Goal: Task Accomplishment & Management: Manage account settings

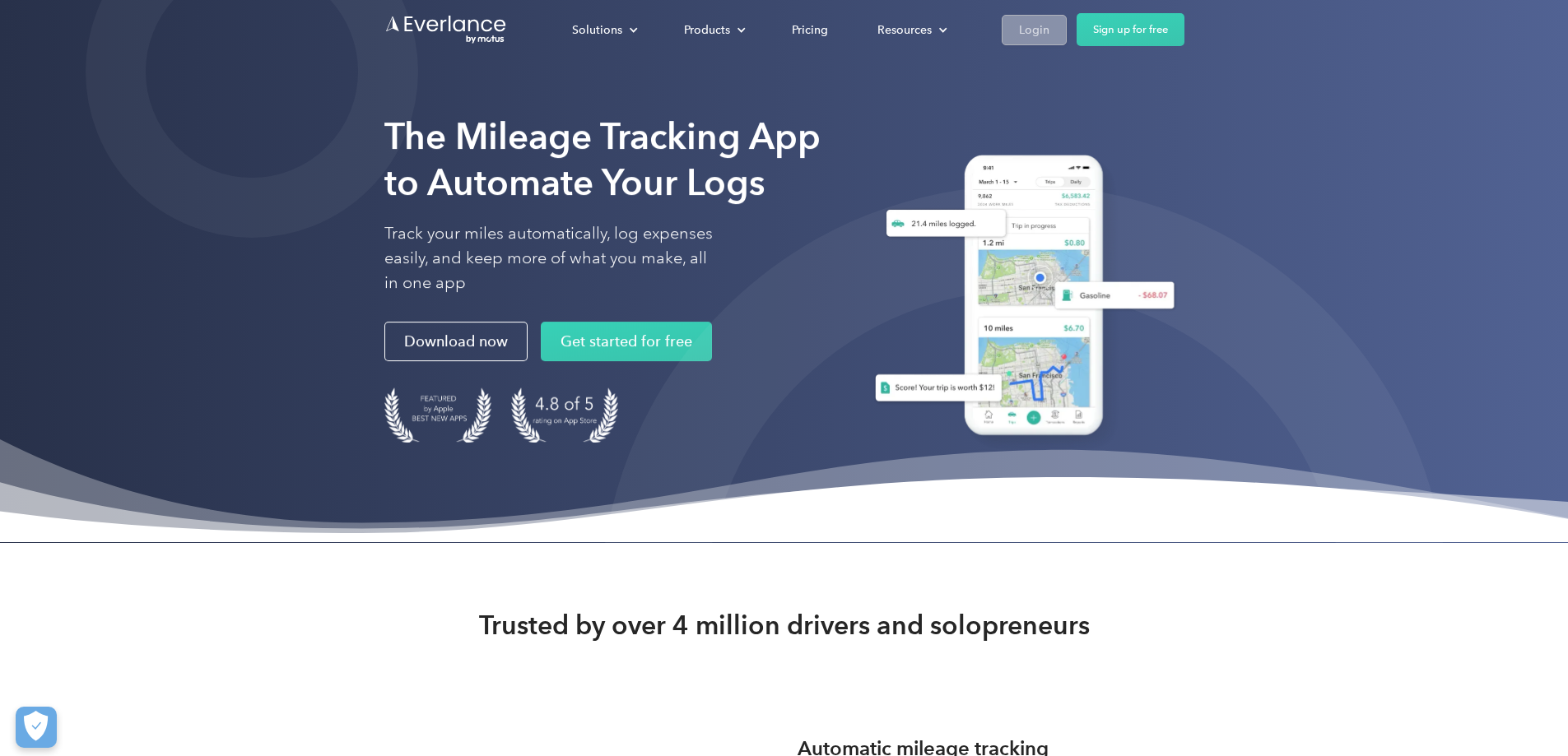
click at [1050, 34] on div "Login" at bounding box center [1034, 30] width 31 height 21
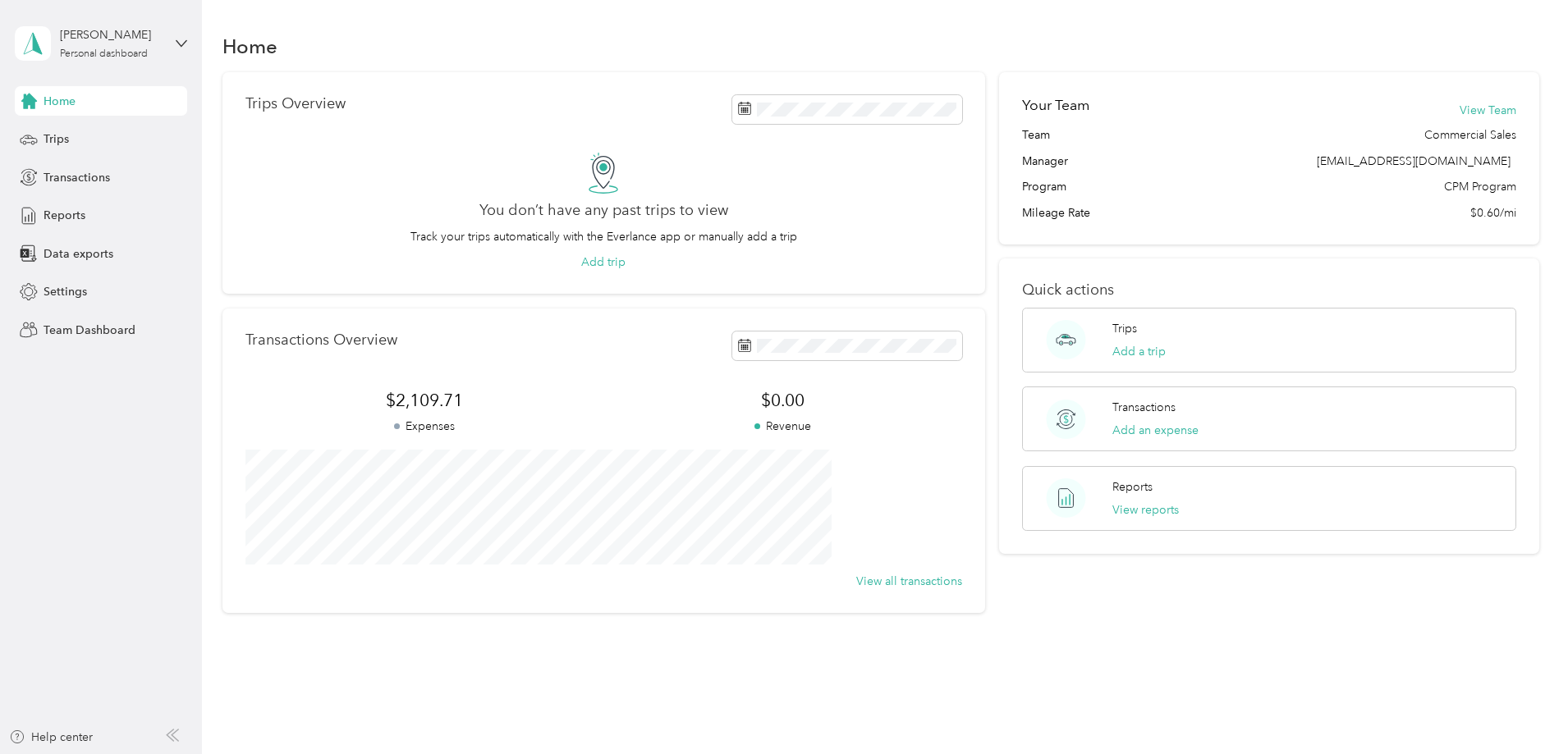
click at [169, 45] on div "[PERSON_NAME] Personal dashboard" at bounding box center [101, 44] width 172 height 58
click at [120, 145] on div "Team dashboard Personal dashboard Log out" at bounding box center [187, 172] width 322 height 103
click at [185, 40] on icon at bounding box center [182, 44] width 11 height 11
click at [117, 138] on div "Team dashboard" at bounding box center [187, 128] width 322 height 29
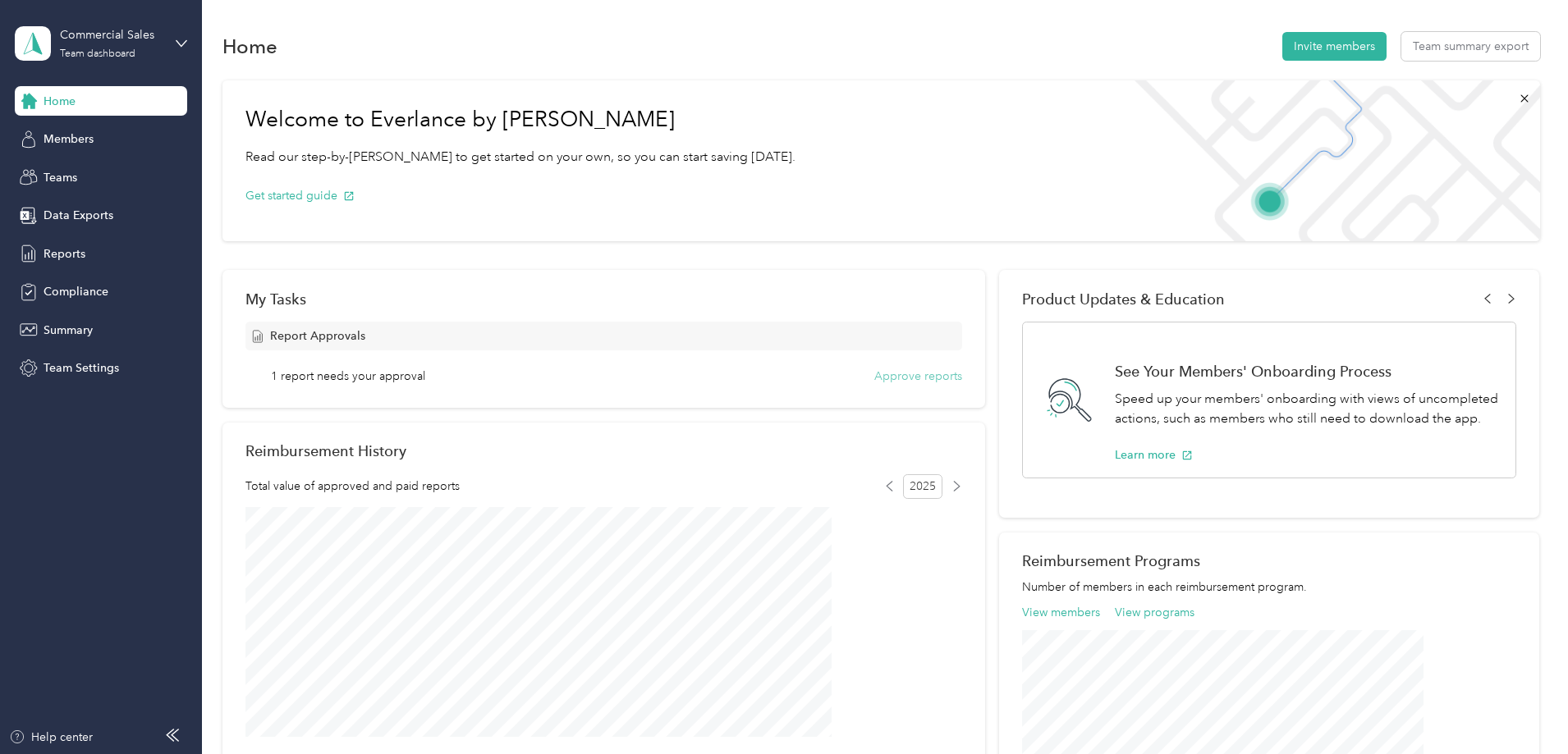
click at [899, 372] on button "Approve reports" at bounding box center [918, 376] width 88 height 18
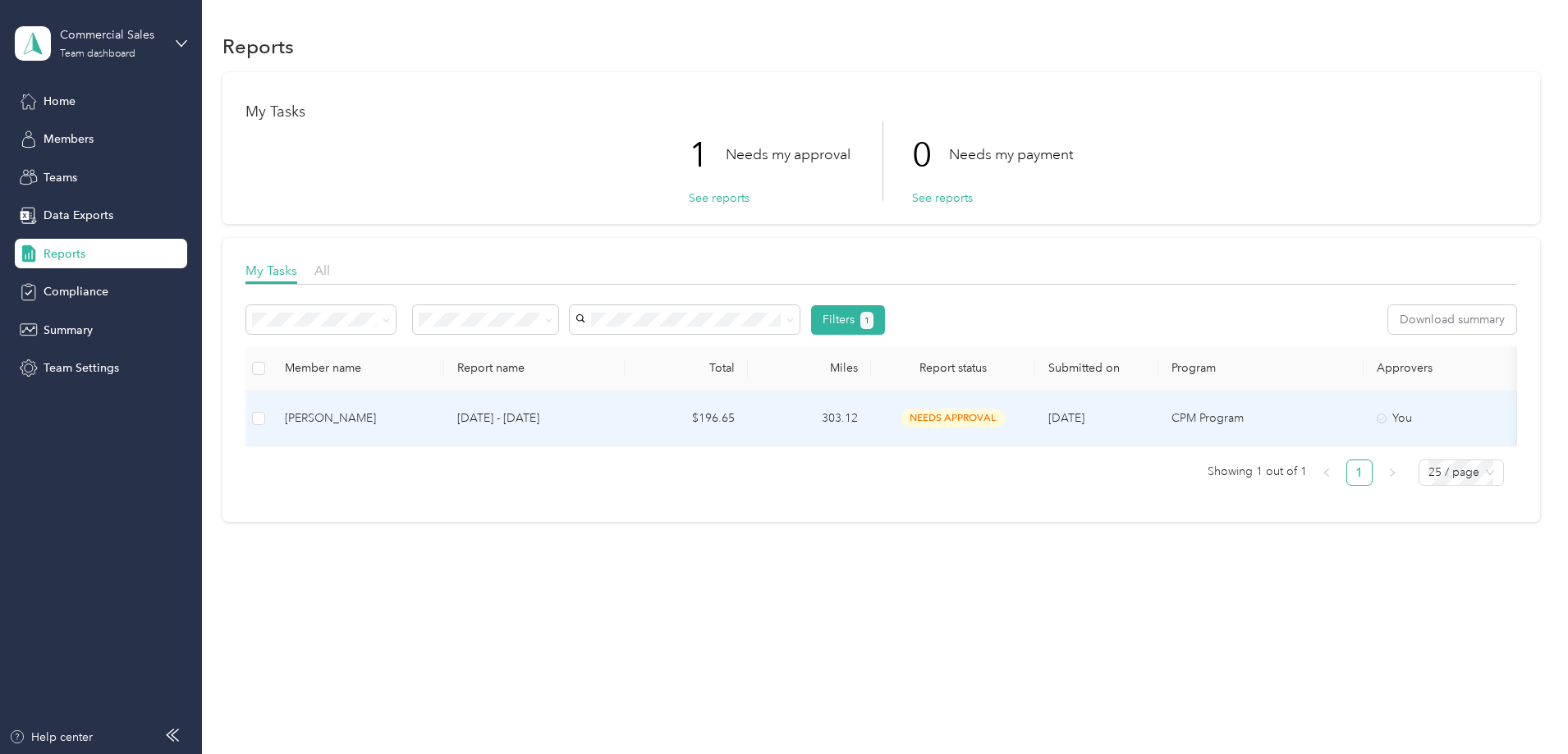
click at [431, 422] on div "[PERSON_NAME]" at bounding box center [358, 418] width 146 height 18
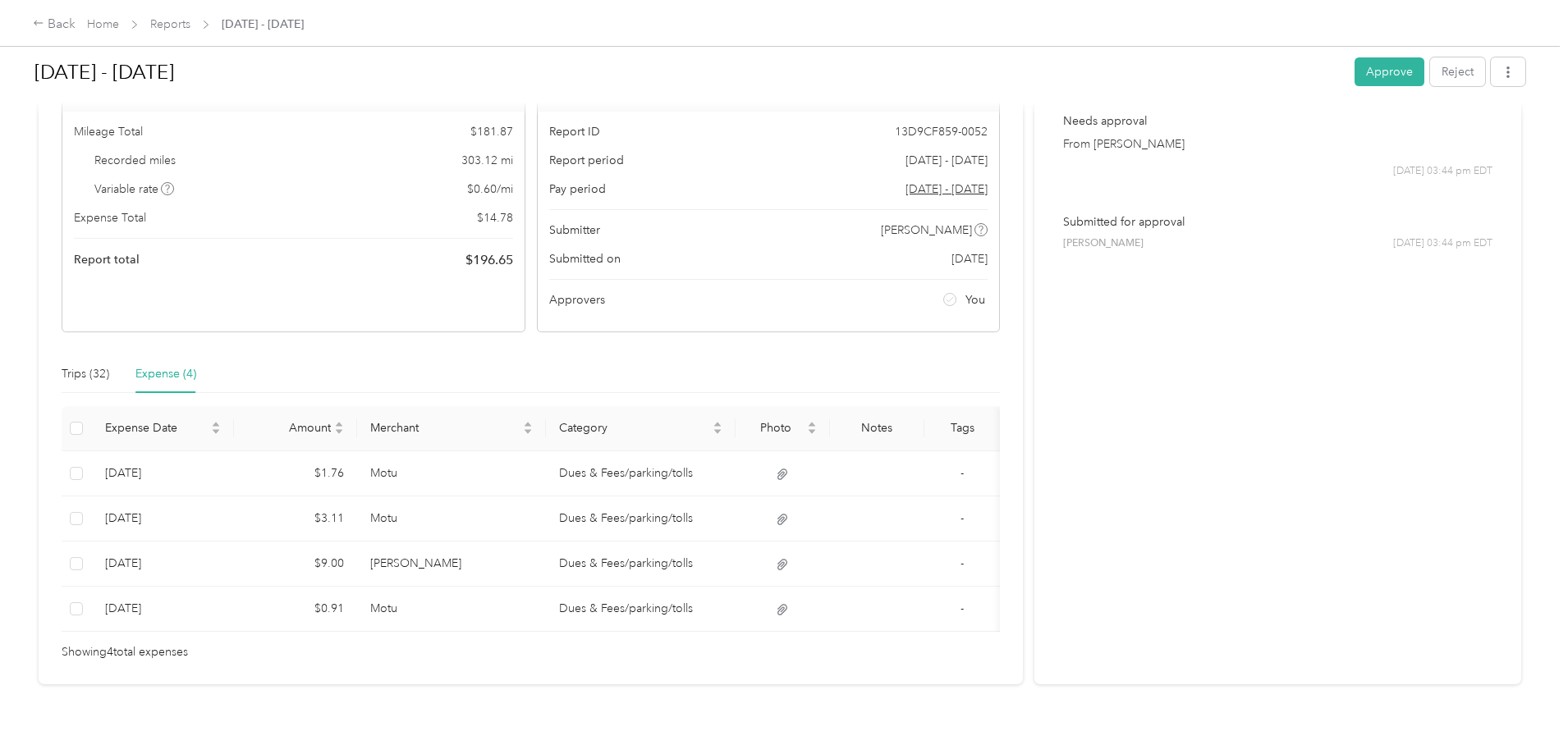
scroll to position [164, 0]
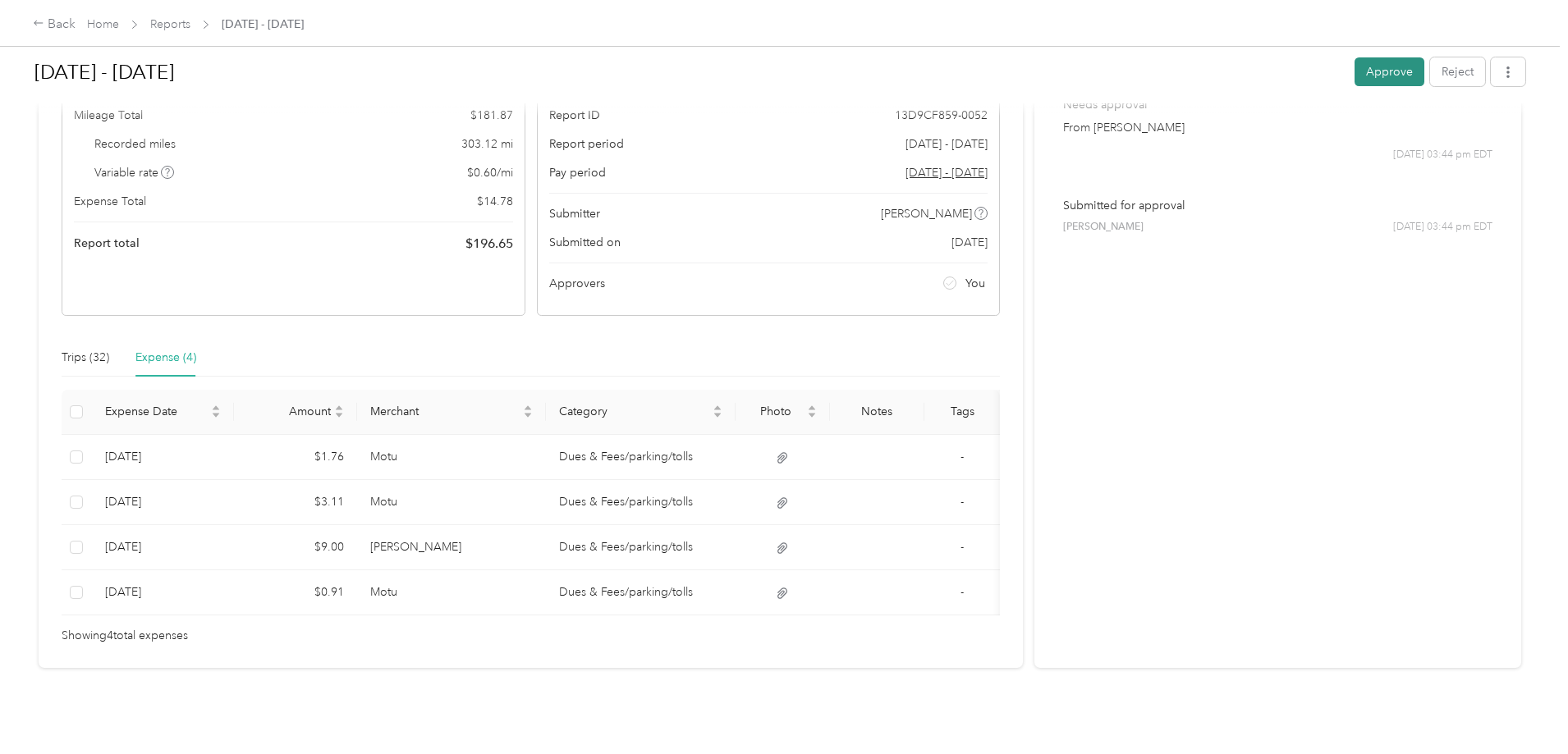
click at [1354, 66] on button "Approve" at bounding box center [1388, 72] width 70 height 29
